Goal: Transaction & Acquisition: Purchase product/service

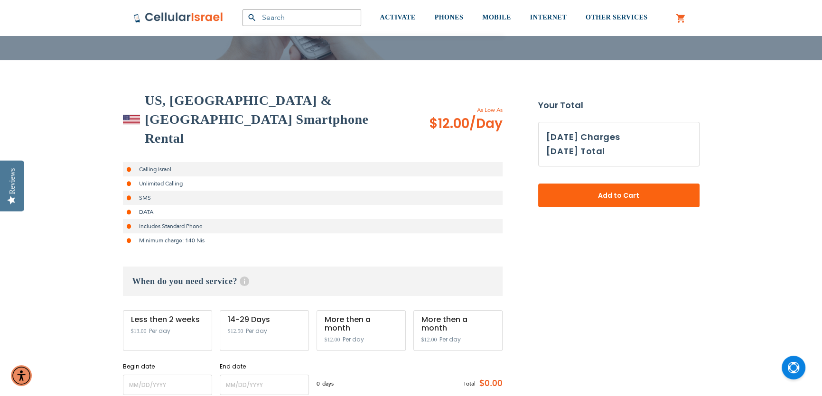
scroll to position [143, 0]
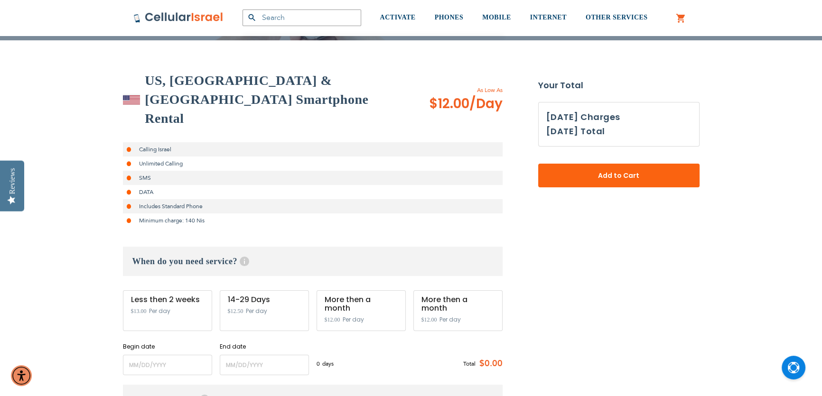
click at [140, 308] on span "$13.00" at bounding box center [139, 311] width 16 height 7
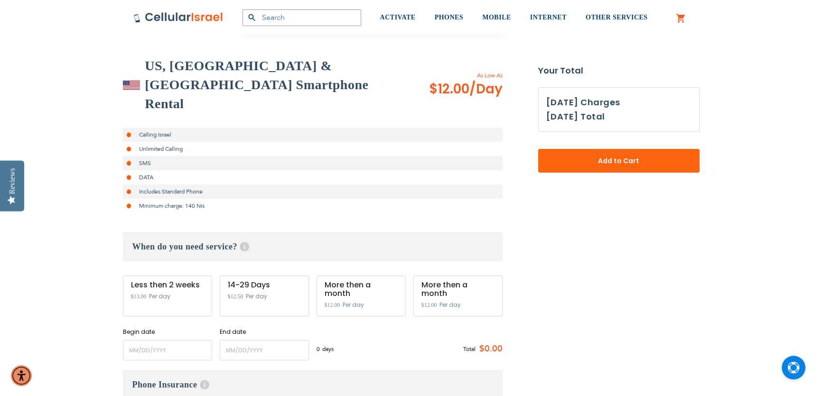
scroll to position [72, 0]
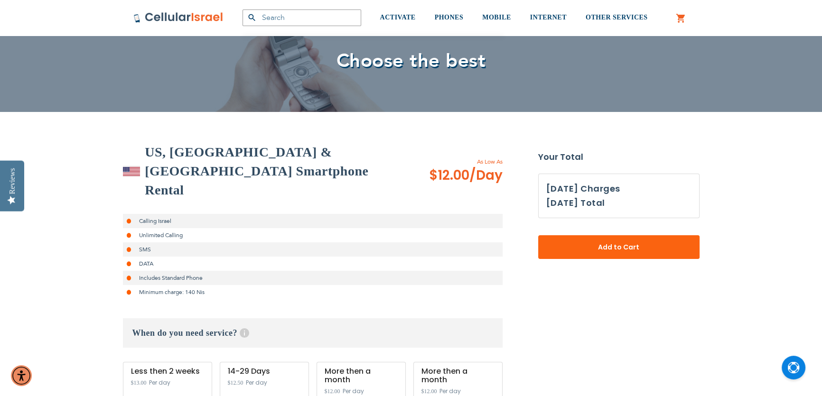
click at [192, 285] on li "Minimum charge: 140 Nis" at bounding box center [313, 292] width 380 height 14
click at [161, 285] on li "Minimum charge: 140 Nis" at bounding box center [313, 292] width 380 height 14
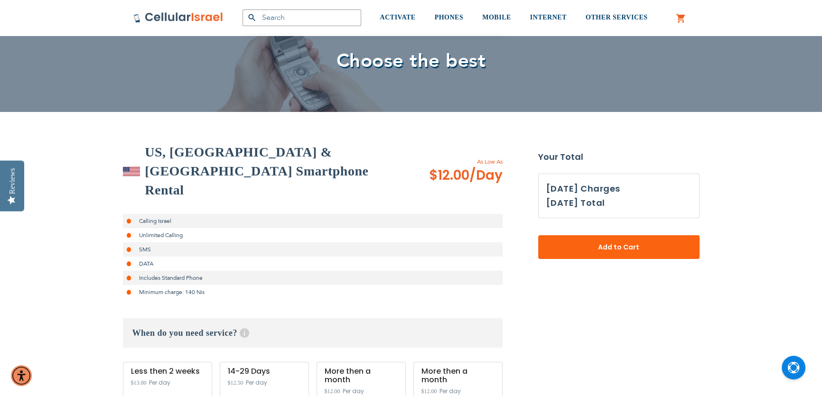
click at [196, 285] on li "Minimum charge: 140 Nis" at bounding box center [313, 292] width 380 height 14
click at [148, 285] on li "Minimum charge: 140 Nis" at bounding box center [313, 292] width 380 height 14
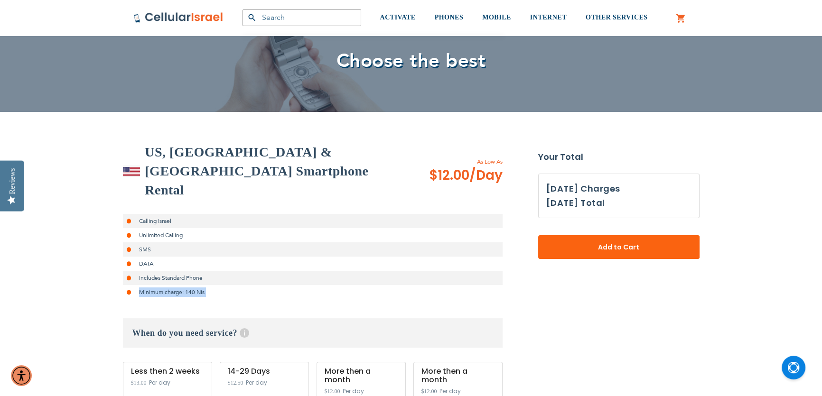
click at [148, 285] on li "Minimum charge: 140 Nis" at bounding box center [313, 292] width 380 height 14
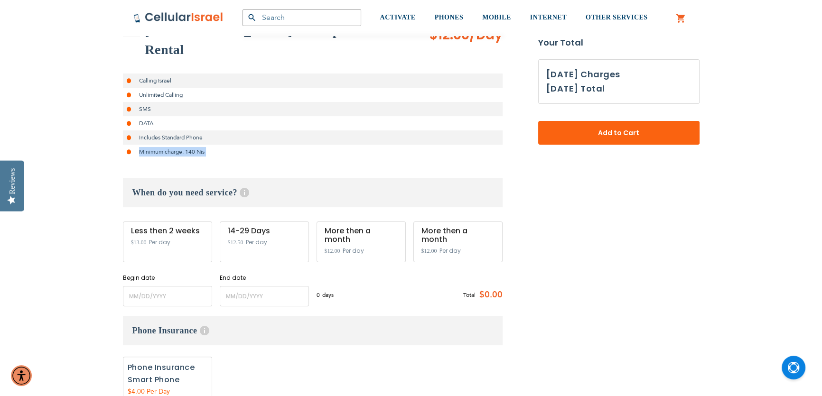
scroll to position [215, 0]
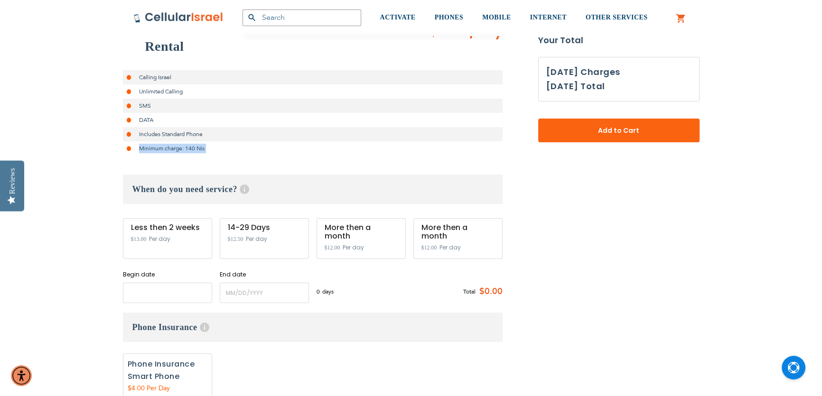
click at [151, 283] on input "name" at bounding box center [167, 293] width 89 height 20
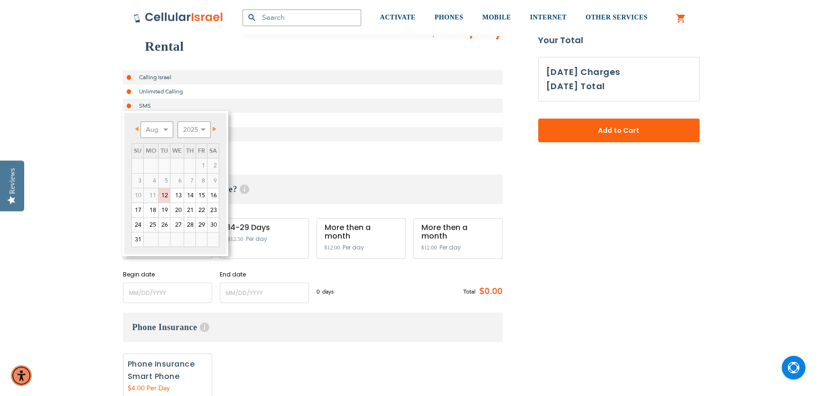
click at [170, 197] on td "13" at bounding box center [177, 195] width 14 height 15
type input "[DATE]"
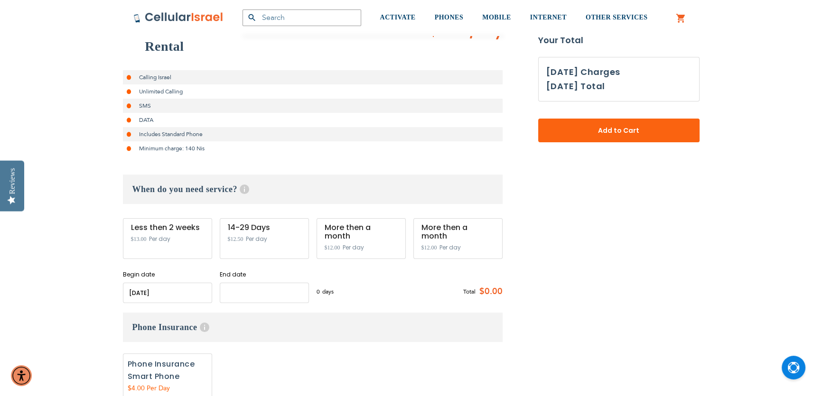
click at [226, 283] on input "name" at bounding box center [264, 293] width 89 height 20
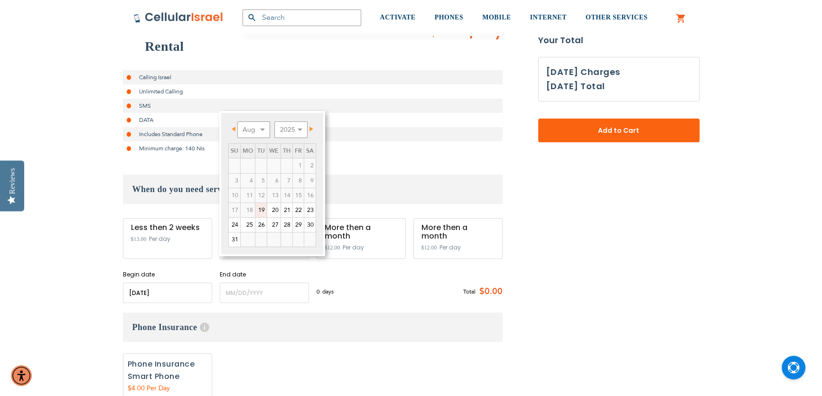
click at [262, 204] on link "19" at bounding box center [260, 210] width 11 height 14
type input "[DATE]"
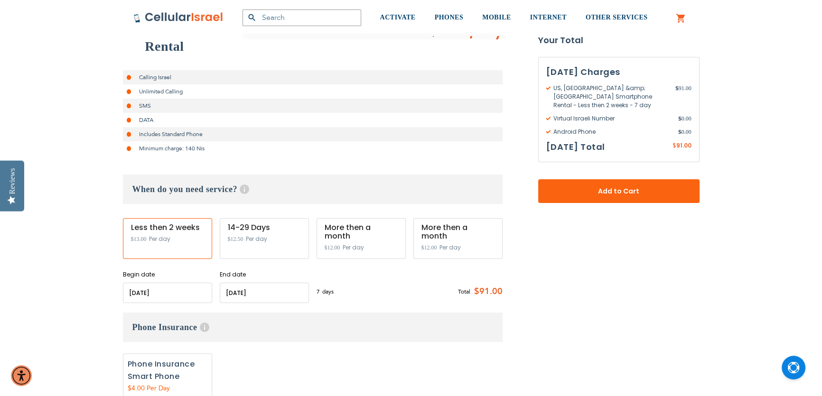
click at [266, 283] on input "name" at bounding box center [264, 293] width 89 height 20
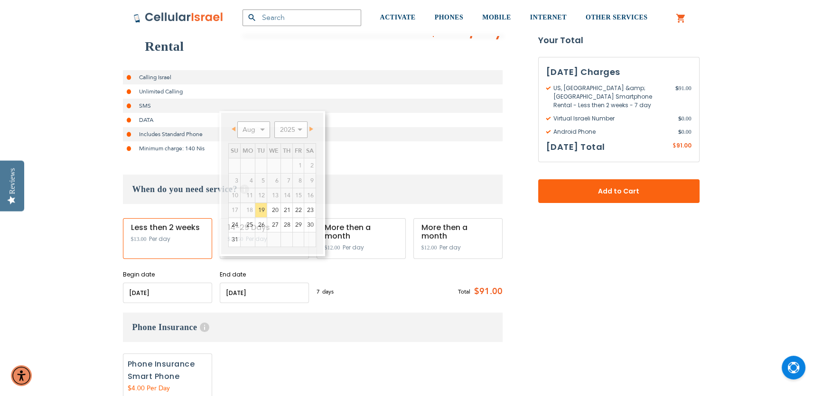
click at [370, 127] on li "Includes Standard Phone" at bounding box center [313, 134] width 380 height 14
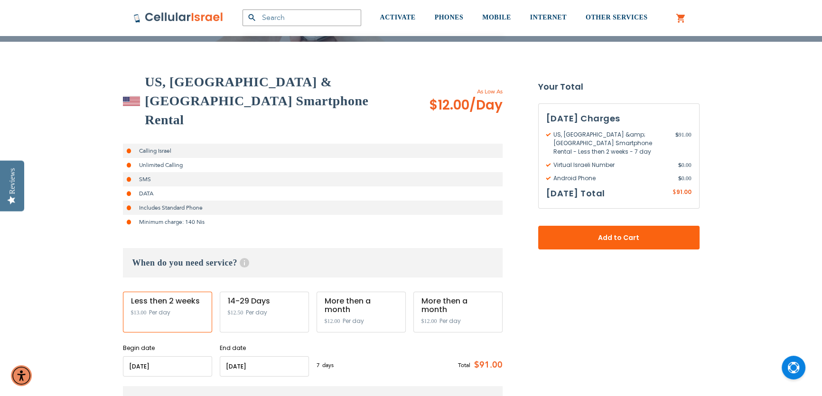
scroll to position [143, 0]
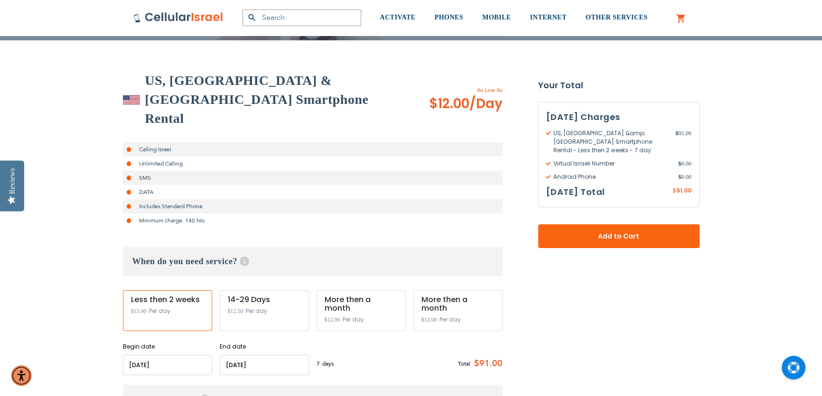
click at [148, 157] on li "Unlimited Calling" at bounding box center [313, 164] width 380 height 14
drag, startPoint x: 148, startPoint y: 146, endPoint x: 163, endPoint y: 152, distance: 15.8
click at [163, 152] on ul "Calling Israel Unlimited Calling SMS DATA Includes Standard Phone Minimum charg…" at bounding box center [313, 184] width 380 height 85
click at [287, 171] on li "SMS" at bounding box center [313, 178] width 380 height 14
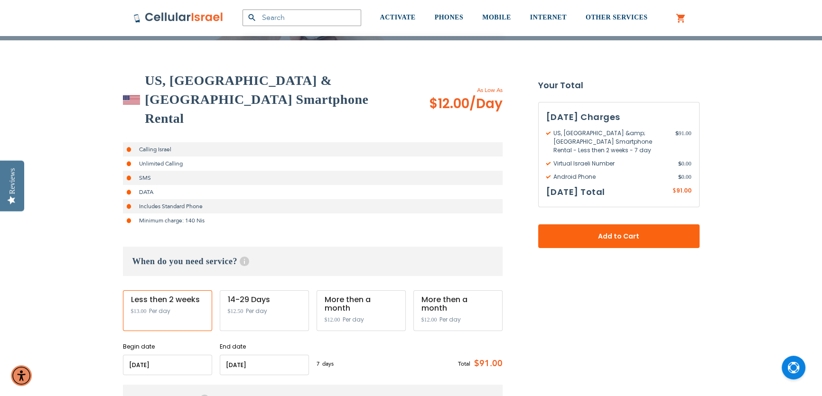
click at [157, 157] on li "Unlimited Calling" at bounding box center [313, 164] width 380 height 14
click at [143, 171] on li "SMS" at bounding box center [313, 178] width 380 height 14
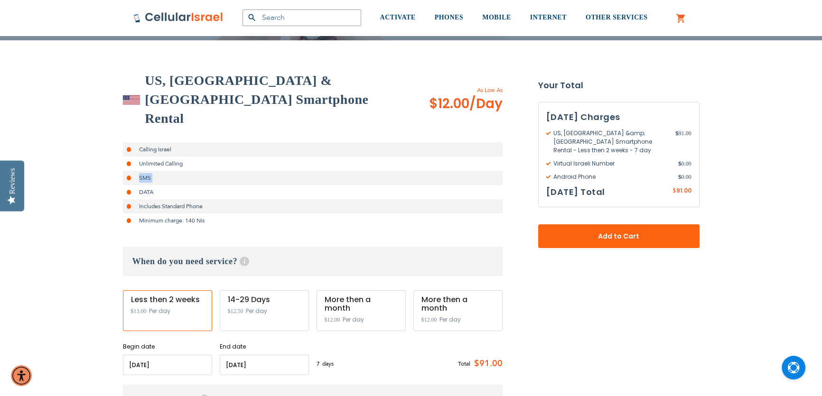
click at [143, 171] on li "SMS" at bounding box center [313, 178] width 380 height 14
click at [148, 171] on li "SMS" at bounding box center [313, 178] width 380 height 14
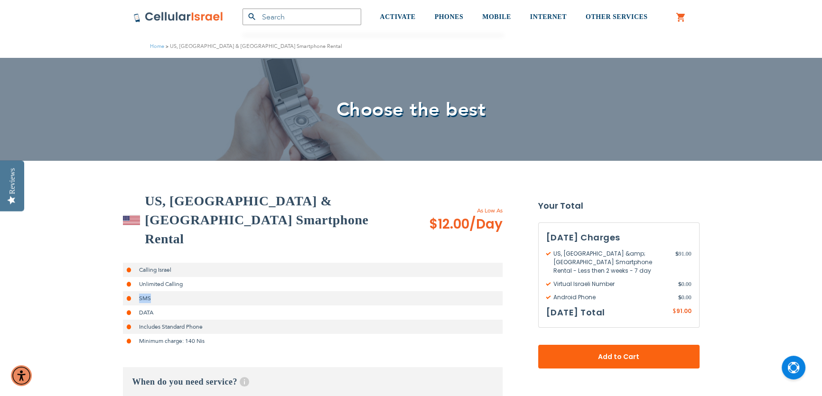
scroll to position [0, 0]
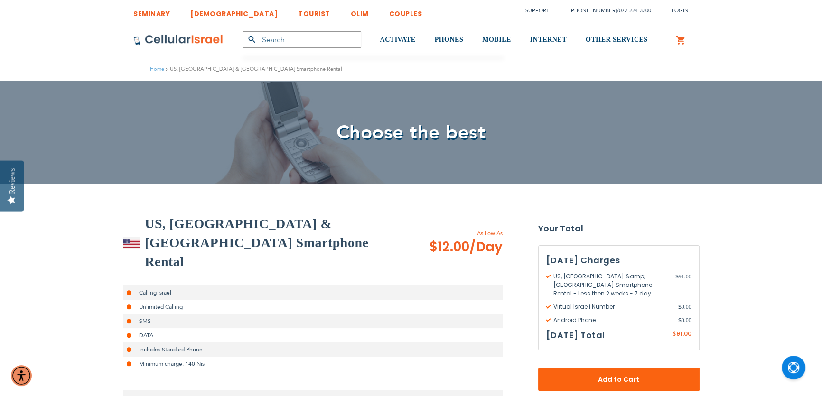
click at [182, 231] on h2 "US, [GEOGRAPHIC_DATA] & [GEOGRAPHIC_DATA] Smartphone Rental" at bounding box center [274, 243] width 258 height 57
click at [169, 228] on h2 "US, [GEOGRAPHIC_DATA] & [GEOGRAPHIC_DATA] Smartphone Rental" at bounding box center [274, 243] width 258 height 57
click at [266, 225] on h2 "US, [GEOGRAPHIC_DATA] & [GEOGRAPHIC_DATA] Smartphone Rental" at bounding box center [274, 243] width 258 height 57
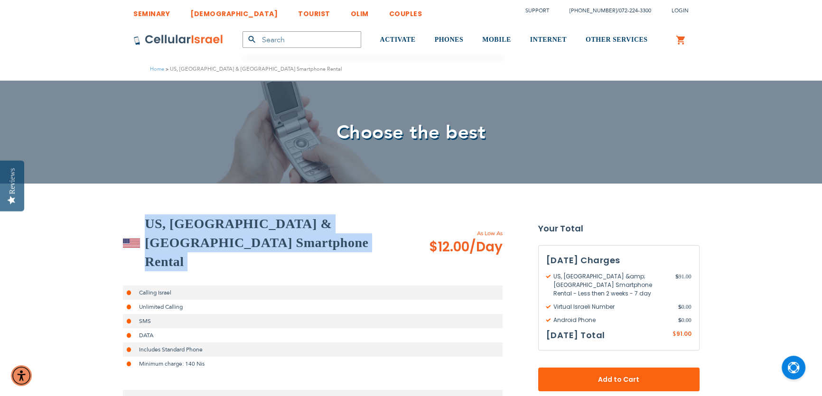
drag, startPoint x: 266, startPoint y: 225, endPoint x: 212, endPoint y: 219, distance: 54.4
click at [265, 225] on h2 "US, [GEOGRAPHIC_DATA] & [GEOGRAPHIC_DATA] Smartphone Rental" at bounding box center [274, 243] width 258 height 57
click at [201, 218] on h2 "US, [GEOGRAPHIC_DATA] & [GEOGRAPHIC_DATA] Smartphone Rental" at bounding box center [274, 243] width 258 height 57
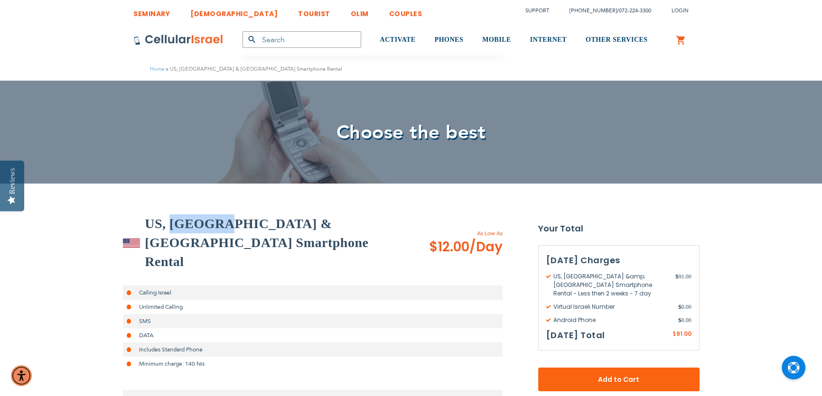
click at [200, 218] on h2 "US, [GEOGRAPHIC_DATA] & [GEOGRAPHIC_DATA] Smartphone Rental" at bounding box center [274, 243] width 258 height 57
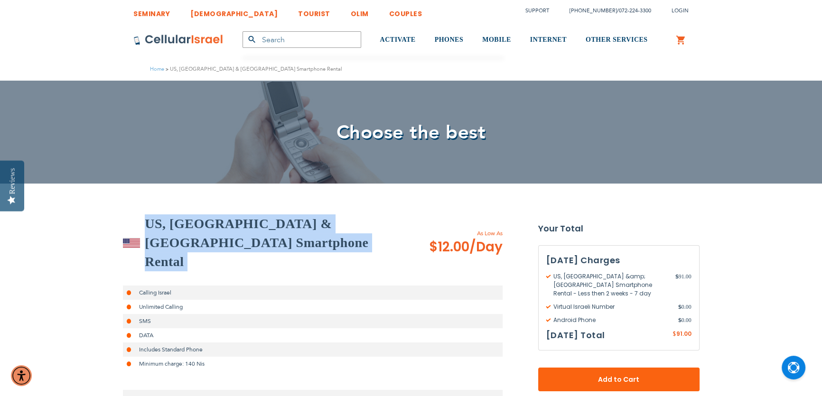
click at [200, 218] on h2 "US, [GEOGRAPHIC_DATA] & [GEOGRAPHIC_DATA] Smartphone Rental" at bounding box center [274, 243] width 258 height 57
click at [248, 222] on h2 "US, [GEOGRAPHIC_DATA] & [GEOGRAPHIC_DATA] Smartphone Rental" at bounding box center [274, 243] width 258 height 57
click at [195, 230] on h2 "US, [GEOGRAPHIC_DATA] & [GEOGRAPHIC_DATA] Smartphone Rental" at bounding box center [274, 243] width 258 height 57
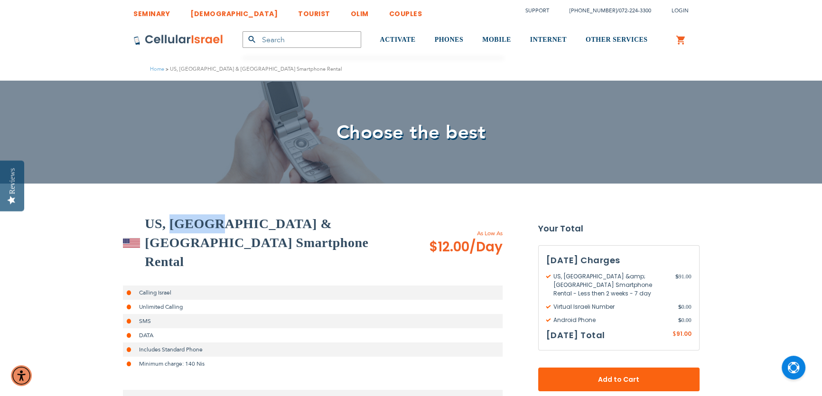
click at [192, 226] on h2 "US, [GEOGRAPHIC_DATA] & [GEOGRAPHIC_DATA] Smartphone Rental" at bounding box center [274, 243] width 258 height 57
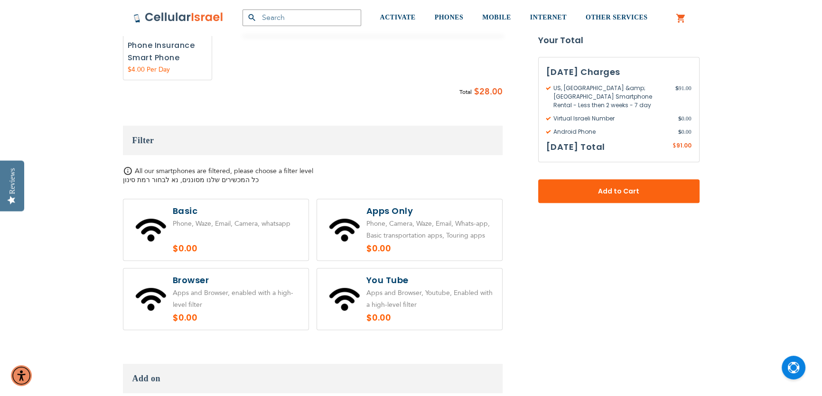
scroll to position [503, 0]
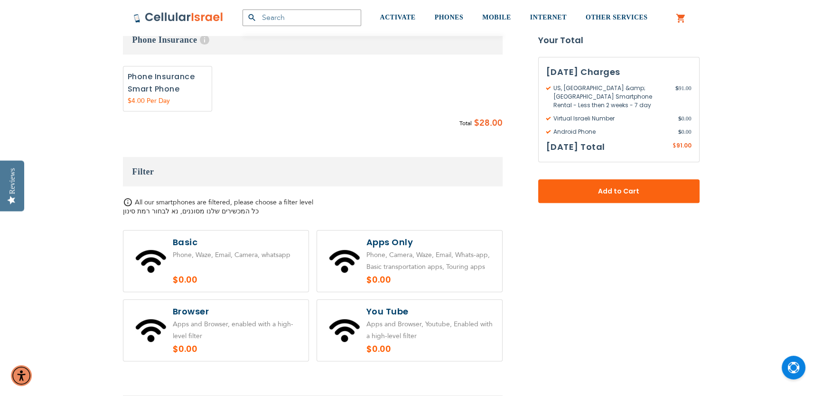
click at [408, 242] on label at bounding box center [409, 261] width 185 height 61
radio input "true"
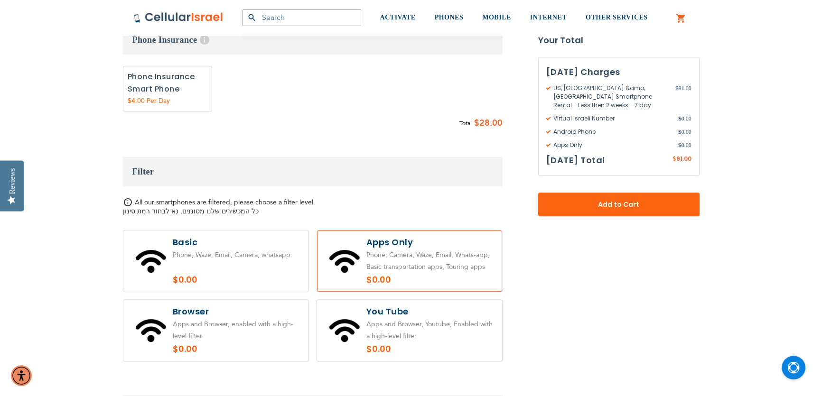
click at [258, 232] on label at bounding box center [215, 261] width 185 height 61
radio input "true"
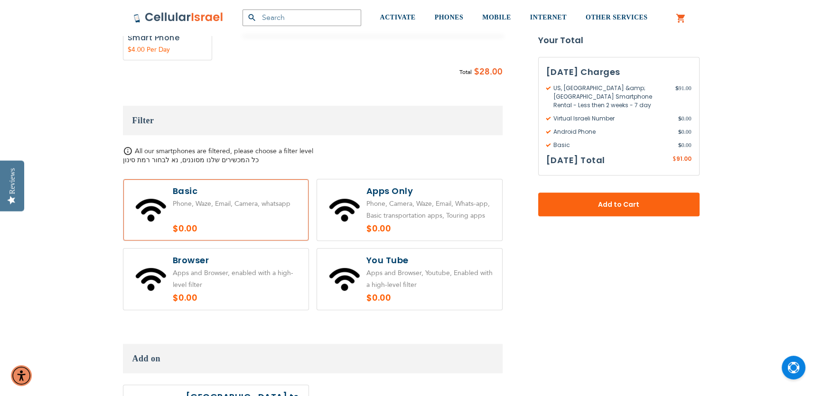
scroll to position [575, 0]
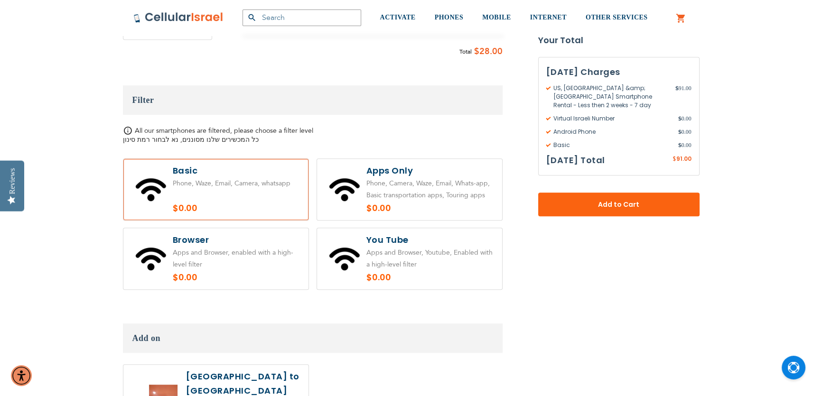
click at [405, 167] on label at bounding box center [409, 189] width 185 height 61
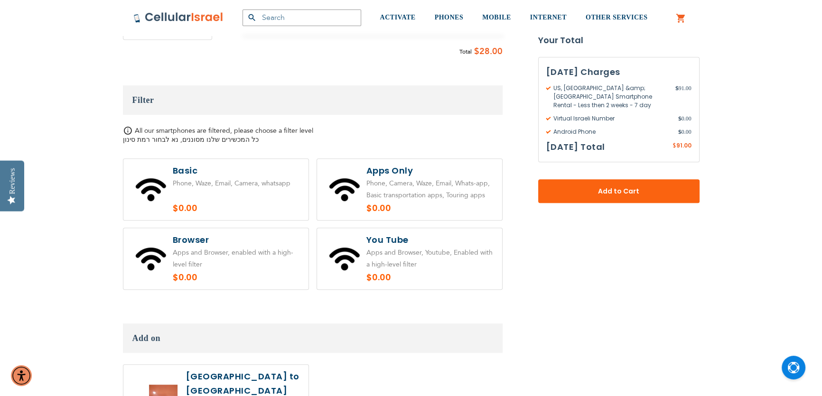
click at [385, 159] on label at bounding box center [409, 189] width 185 height 61
radio input "true"
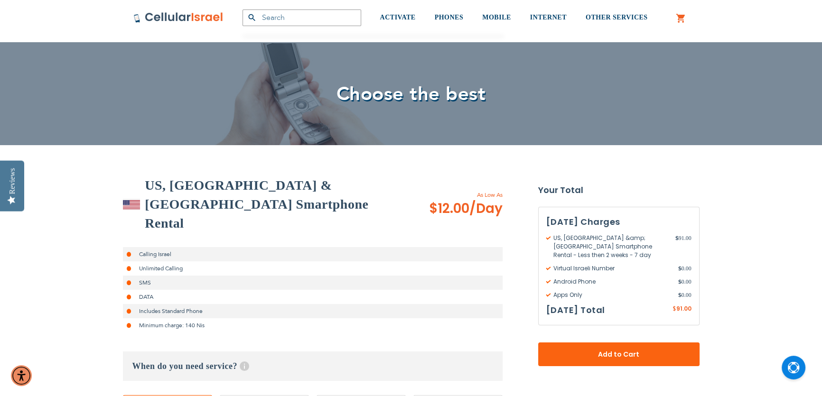
scroll to position [0, 0]
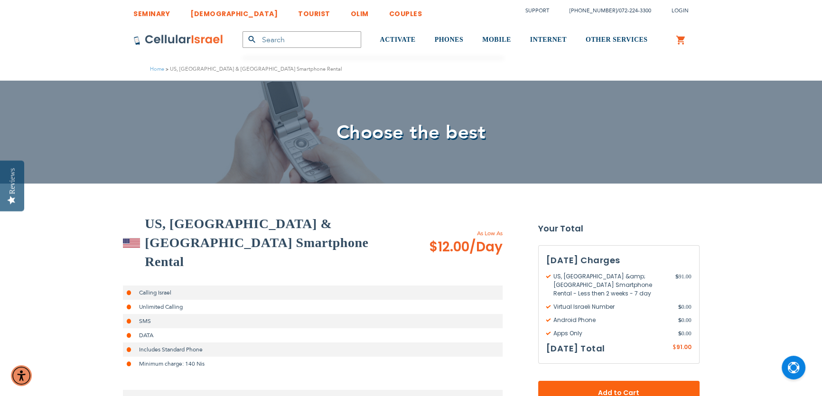
click at [166, 218] on h2 "US, [GEOGRAPHIC_DATA] & [GEOGRAPHIC_DATA] Smartphone Rental" at bounding box center [274, 243] width 258 height 57
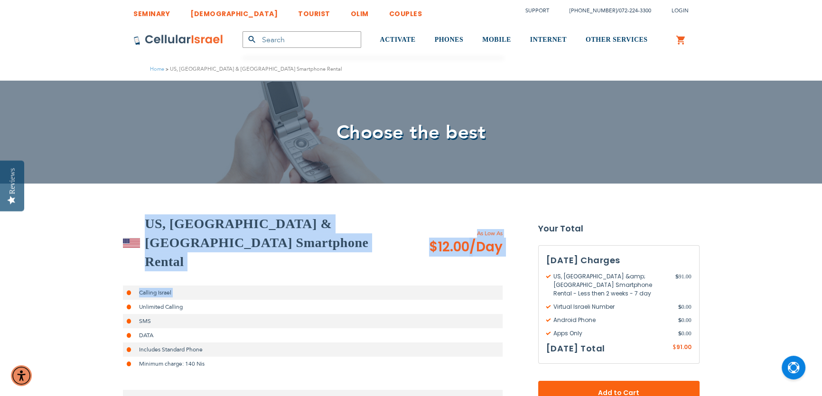
drag, startPoint x: 166, startPoint y: 218, endPoint x: 180, endPoint y: 255, distance: 39.4
click at [180, 255] on div "US, [GEOGRAPHIC_DATA] & [GEOGRAPHIC_DATA] Smartphone Rental As Low As $12.00 /D…" at bounding box center [313, 367] width 380 height 304
click at [233, 234] on h2 "US, [GEOGRAPHIC_DATA] & [GEOGRAPHIC_DATA] Smartphone Rental" at bounding box center [274, 243] width 258 height 57
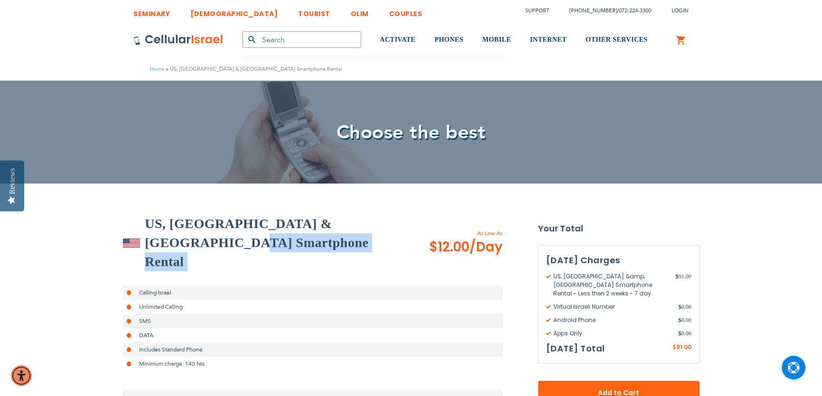
click at [233, 234] on h2 "US, [GEOGRAPHIC_DATA] & [GEOGRAPHIC_DATA] Smartphone Rental" at bounding box center [274, 243] width 258 height 57
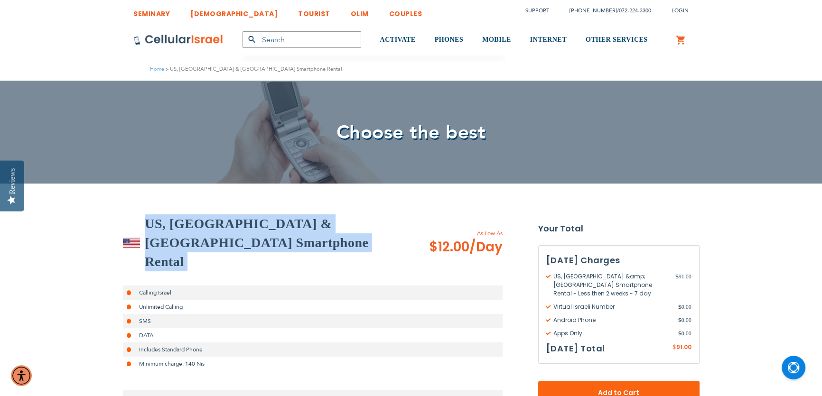
click at [233, 234] on h2 "US, [GEOGRAPHIC_DATA] & [GEOGRAPHIC_DATA] Smartphone Rental" at bounding box center [274, 243] width 258 height 57
click at [213, 232] on h2 "US, [GEOGRAPHIC_DATA] & [GEOGRAPHIC_DATA] Smartphone Rental" at bounding box center [274, 243] width 258 height 57
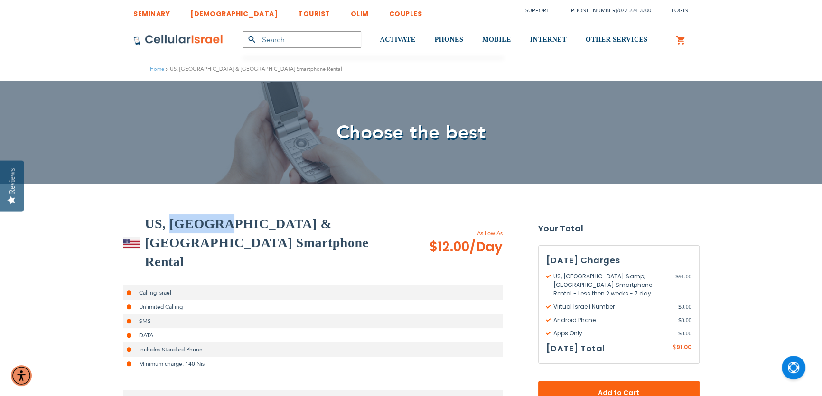
click at [213, 232] on h2 "US, [GEOGRAPHIC_DATA] & [GEOGRAPHIC_DATA] Smartphone Rental" at bounding box center [274, 243] width 258 height 57
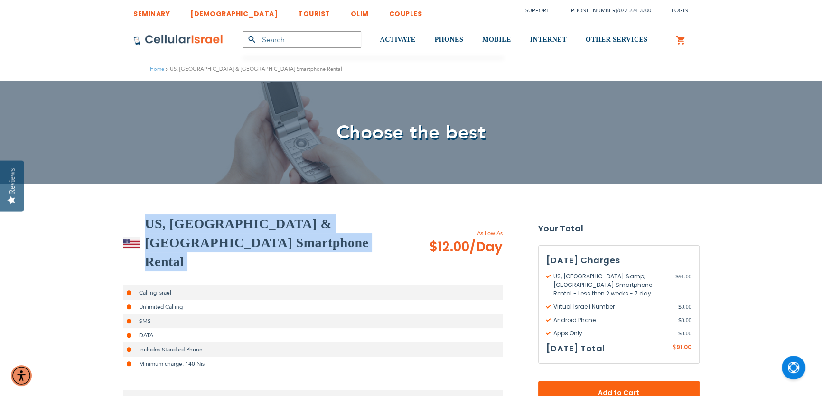
drag, startPoint x: 213, startPoint y: 232, endPoint x: 210, endPoint y: 248, distance: 16.9
click at [211, 248] on h2 "US, [GEOGRAPHIC_DATA] & [GEOGRAPHIC_DATA] Smartphone Rental" at bounding box center [274, 243] width 258 height 57
click at [155, 215] on div "US, [GEOGRAPHIC_DATA] & [GEOGRAPHIC_DATA] Smartphone Rental" at bounding box center [263, 243] width 281 height 57
drag, startPoint x: 99, startPoint y: 204, endPoint x: 218, endPoint y: 263, distance: 132.9
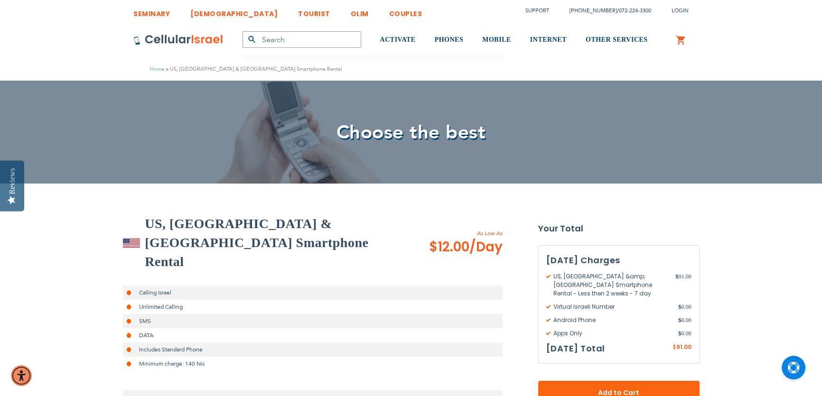
click at [185, 343] on li "Includes Standard Phone" at bounding box center [313, 350] width 380 height 14
click at [153, 70] on link "Home" at bounding box center [157, 69] width 14 height 7
